Goal: Navigation & Orientation: Find specific page/section

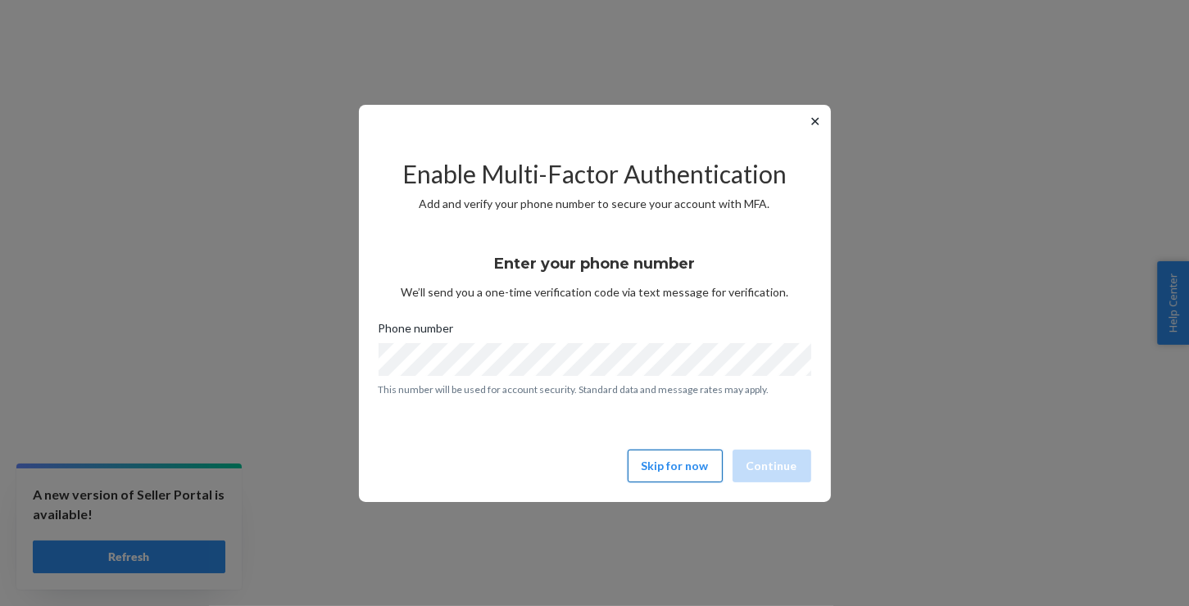
click at [656, 464] on button "Skip for now" at bounding box center [674, 466] width 95 height 33
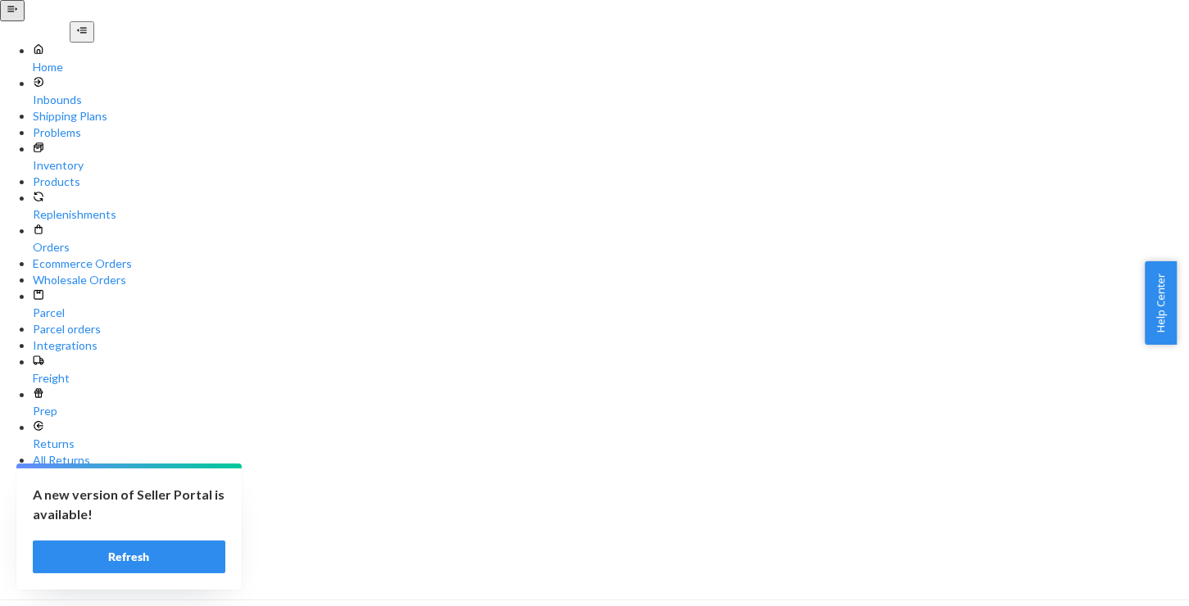
click at [116, 550] on button "Refresh" at bounding box center [129, 557] width 193 height 33
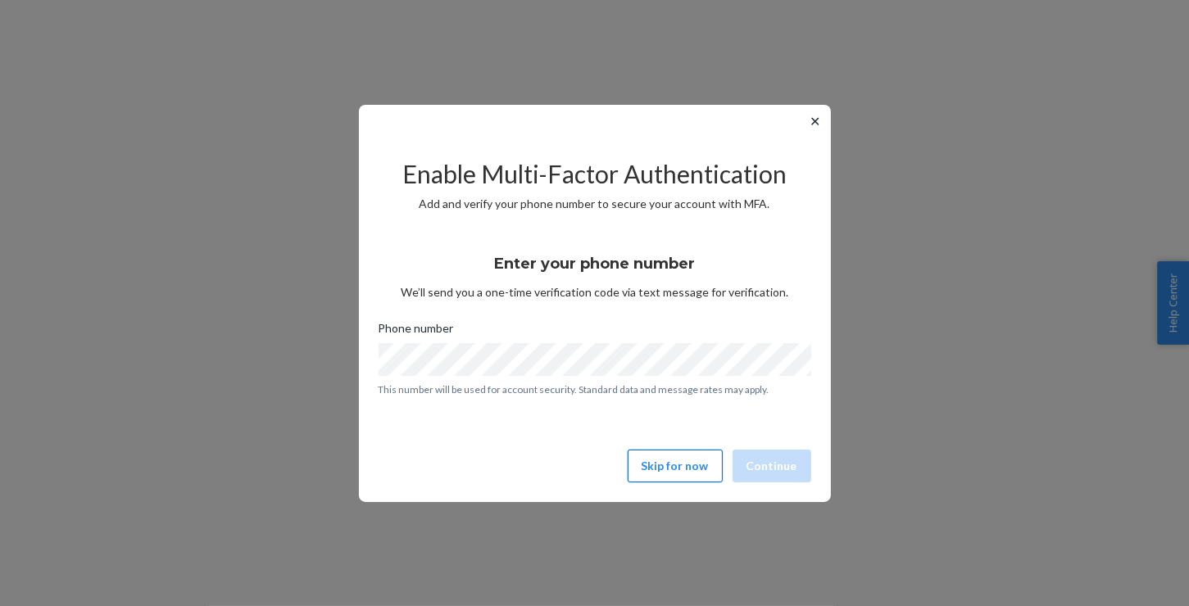
click at [681, 473] on button "Skip for now" at bounding box center [674, 466] width 95 height 33
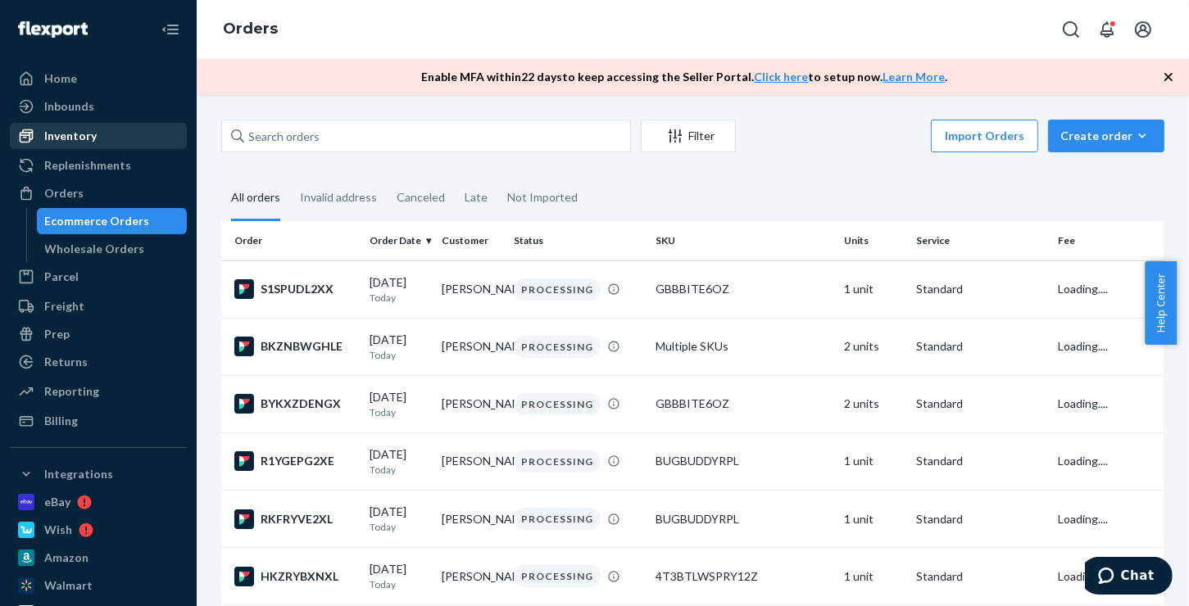
click at [75, 137] on div "Inventory" at bounding box center [70, 136] width 52 height 16
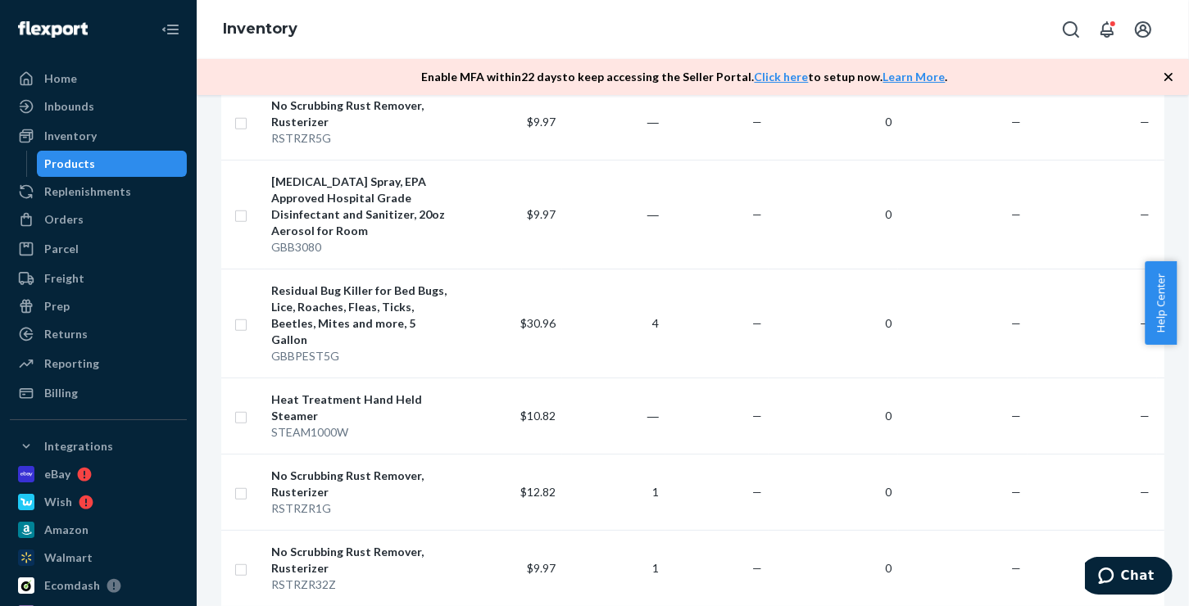
scroll to position [983, 0]
